Goal: Information Seeking & Learning: Learn about a topic

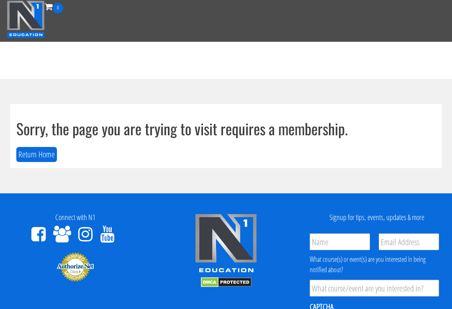
click at [43, 154] on button "Return Home" at bounding box center [36, 154] width 41 height 15
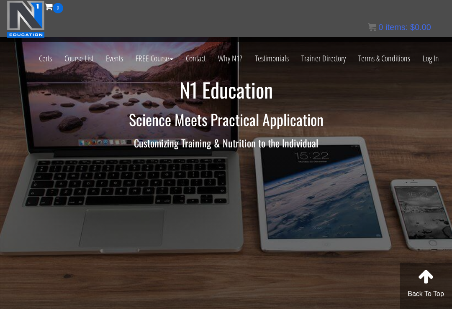
click at [434, 57] on link "Log In" at bounding box center [430, 58] width 29 height 41
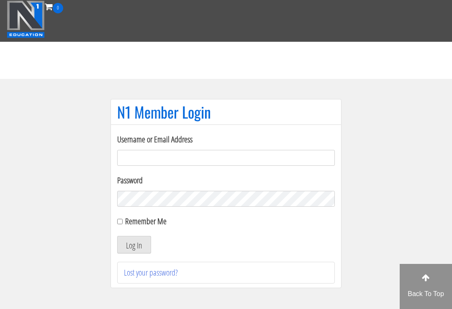
type input "[EMAIL_ADDRESS][DOMAIN_NAME]"
click at [134, 245] on button "Log In" at bounding box center [134, 245] width 34 height 18
click at [130, 222] on label "Remember Me" at bounding box center [145, 221] width 41 height 11
click at [123, 222] on input "Remember Me" at bounding box center [119, 221] width 5 height 5
click at [122, 219] on input "Remember Me" at bounding box center [119, 221] width 5 height 5
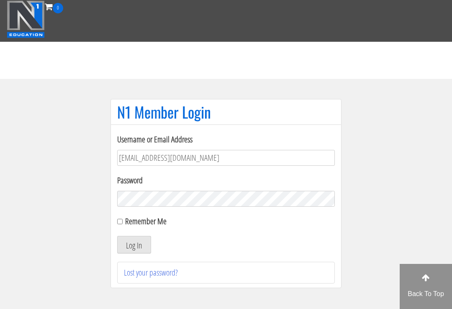
click at [121, 224] on input "Remember Me" at bounding box center [119, 221] width 5 height 5
checkbox input "true"
click at [142, 243] on button "Log In" at bounding box center [134, 245] width 34 height 18
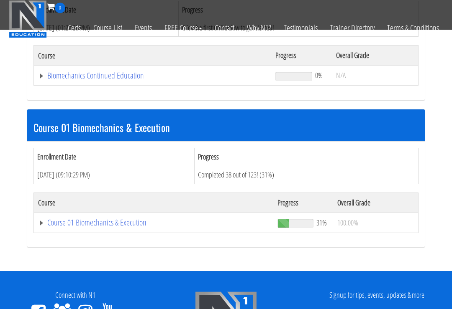
scroll to position [194, 0]
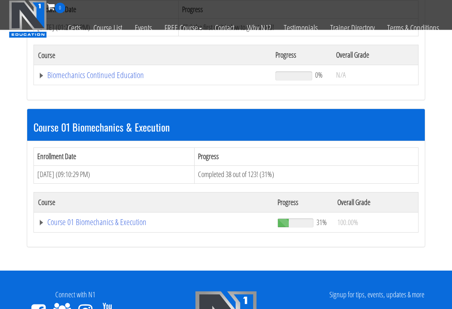
click at [93, 219] on link "Course 01 Biomechanics & Execution" at bounding box center [153, 223] width 231 height 8
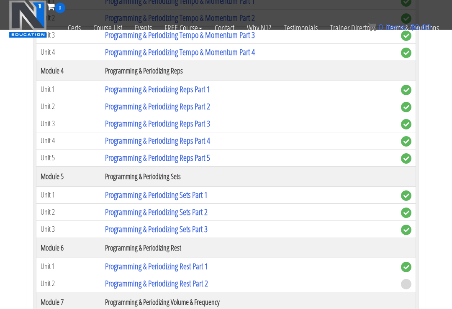
scroll to position [950, 0]
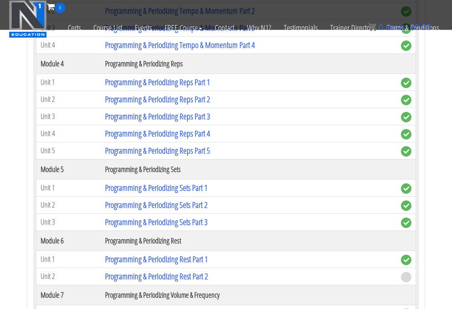
click at [207, 271] on link "Programming & Periodizing Rest Part 2" at bounding box center [156, 276] width 103 height 11
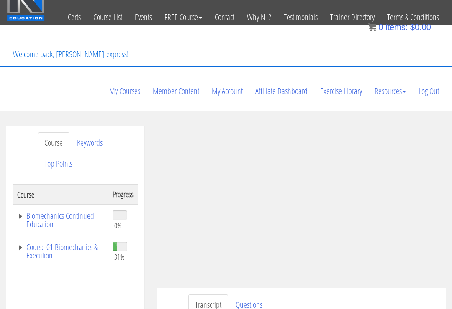
scroll to position [18, 0]
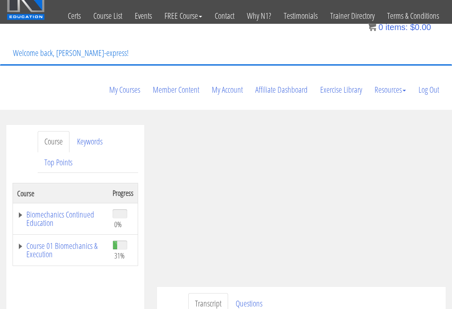
click at [18, 243] on link "Course 01 Biomechanics & Execution" at bounding box center [60, 251] width 87 height 17
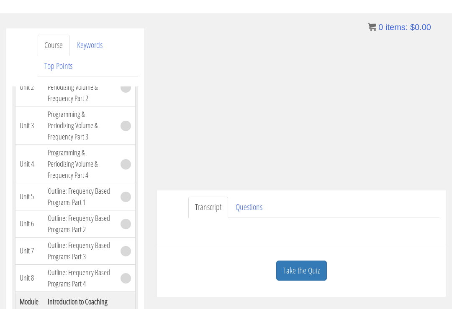
scroll to position [115, 0]
click at [309, 261] on link "Take the Quiz" at bounding box center [301, 271] width 51 height 20
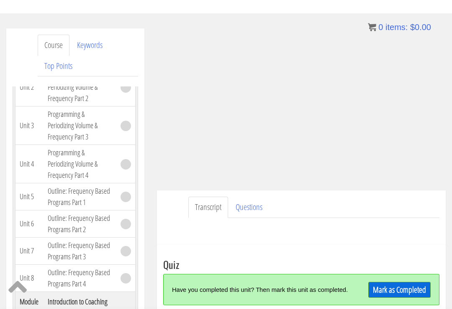
click at [401, 281] on div "Mark as Completed" at bounding box center [397, 290] width 68 height 18
click at [395, 282] on link "Mark as Completed" at bounding box center [399, 290] width 62 height 16
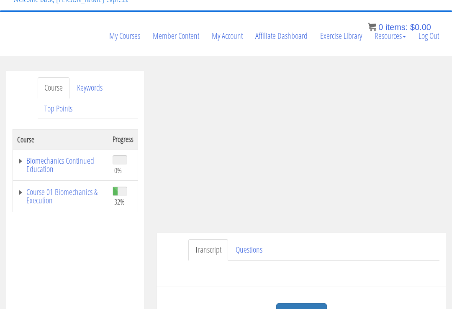
scroll to position [72, 0]
click at [304, 304] on link "Take the Quiz" at bounding box center [301, 314] width 51 height 20
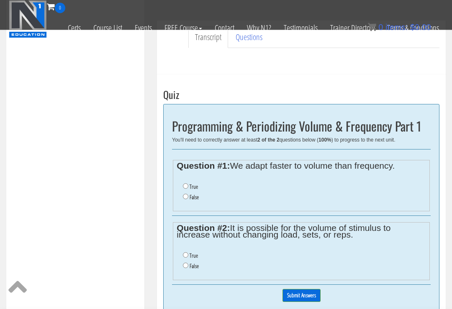
scroll to position [231, 0]
click at [186, 183] on input "True" at bounding box center [185, 185] width 5 height 5
radio input "true"
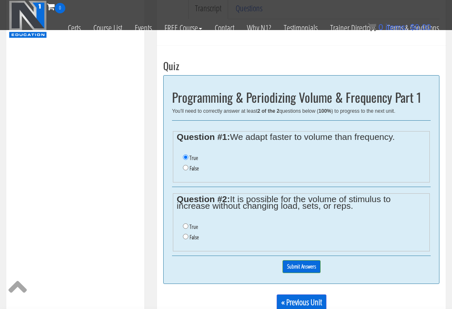
scroll to position [260, 0]
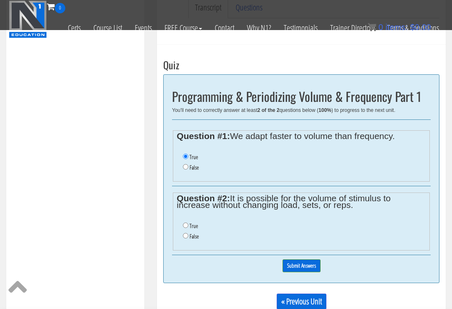
click at [187, 223] on input "True" at bounding box center [185, 225] width 5 height 5
radio input "true"
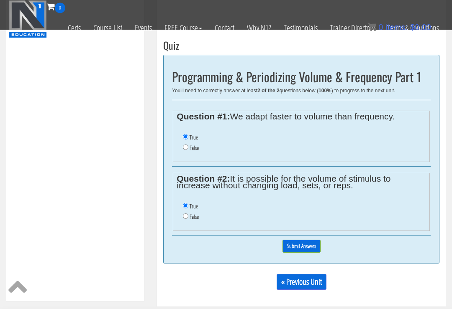
click at [308, 240] on input "Submit Answers" at bounding box center [301, 246] width 38 height 13
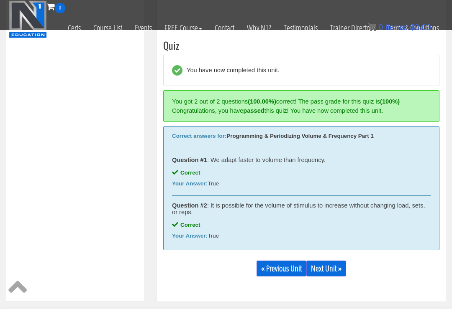
scroll to position [260, 0]
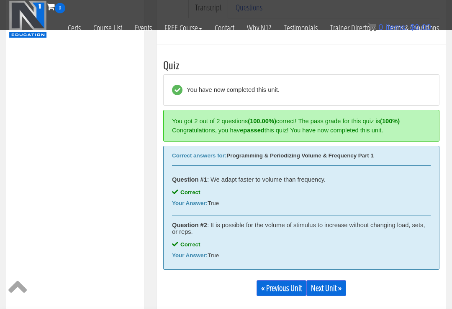
click at [336, 281] on link "Next Unit »" at bounding box center [326, 289] width 40 height 16
